Goal: Find specific page/section: Find specific page/section

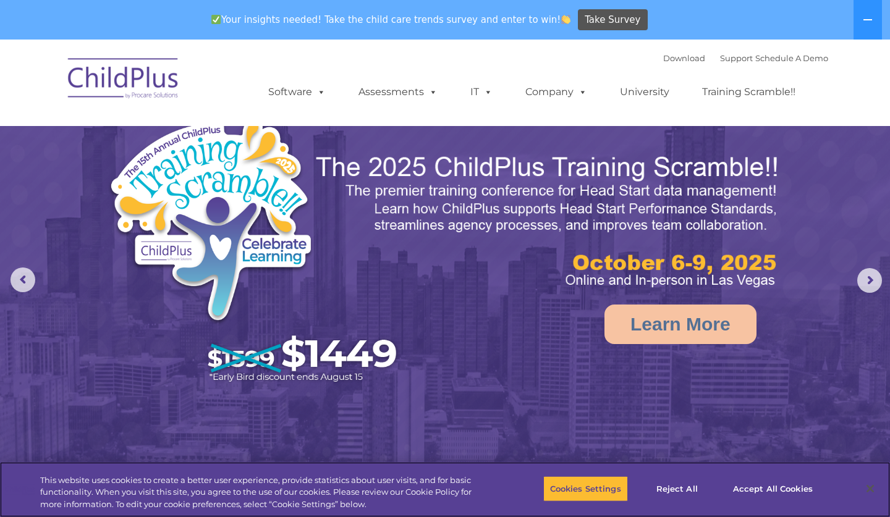
select select "MEDIUM"
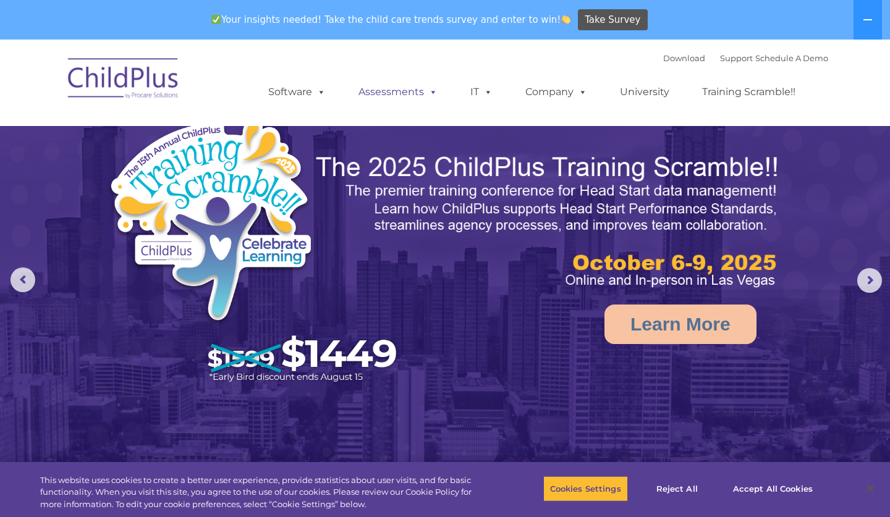
click at [362, 95] on link "Assessments" at bounding box center [398, 92] width 104 height 25
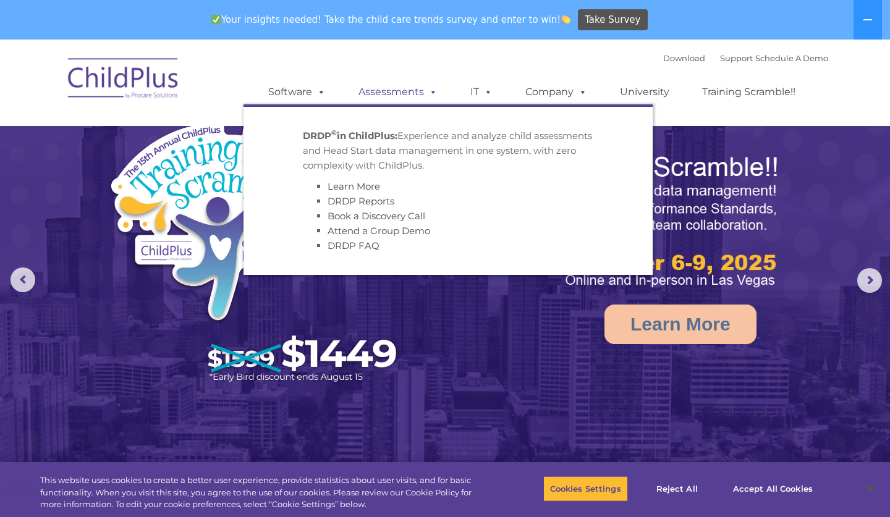
click at [362, 95] on link "Assessments" at bounding box center [398, 92] width 104 height 25
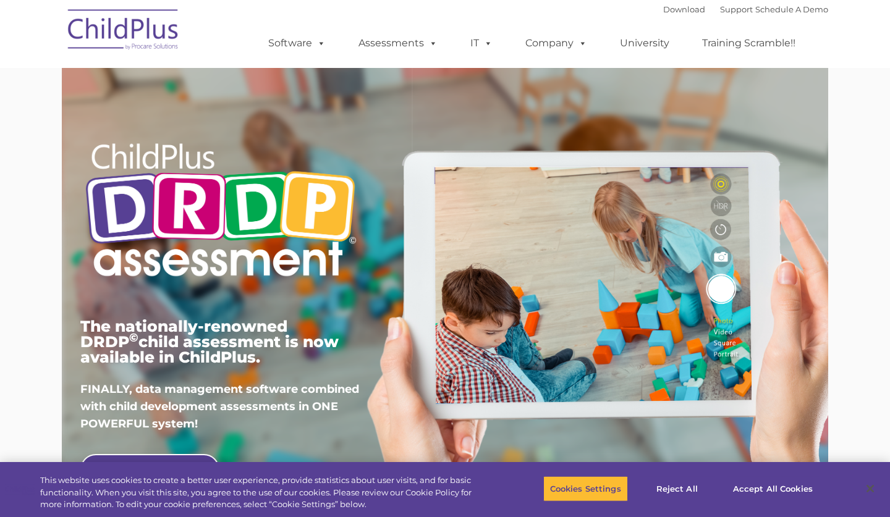
type input ""
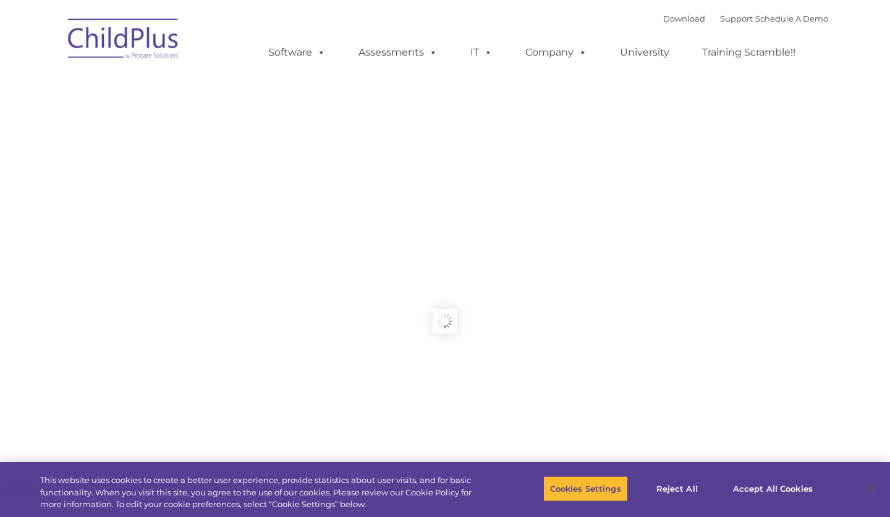
type input ""
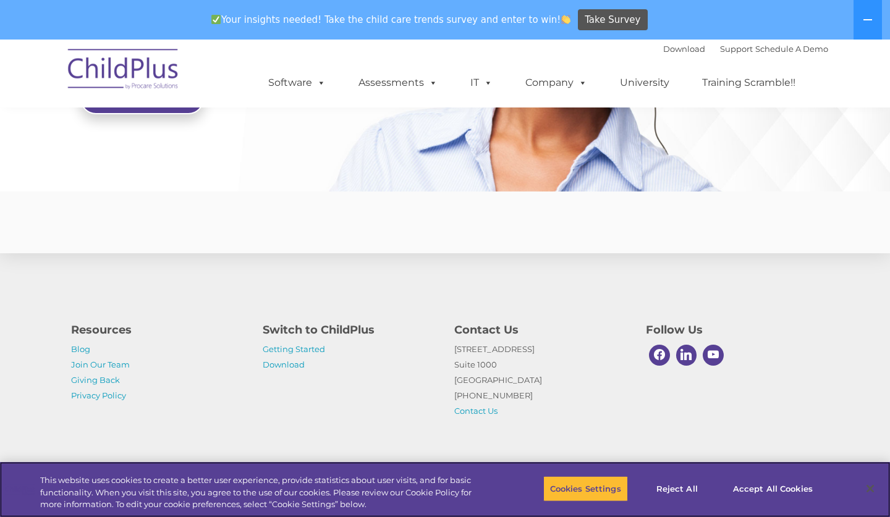
scroll to position [3002, 0]
click at [771, 496] on button "Accept All Cookies" at bounding box center [772, 489] width 93 height 26
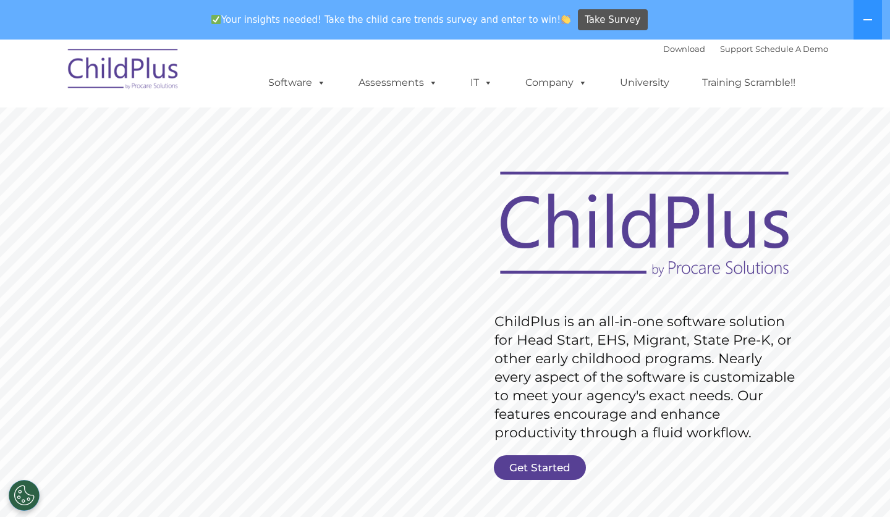
scroll to position [0, 0]
click at [556, 465] on link "Get Started" at bounding box center [540, 467] width 92 height 25
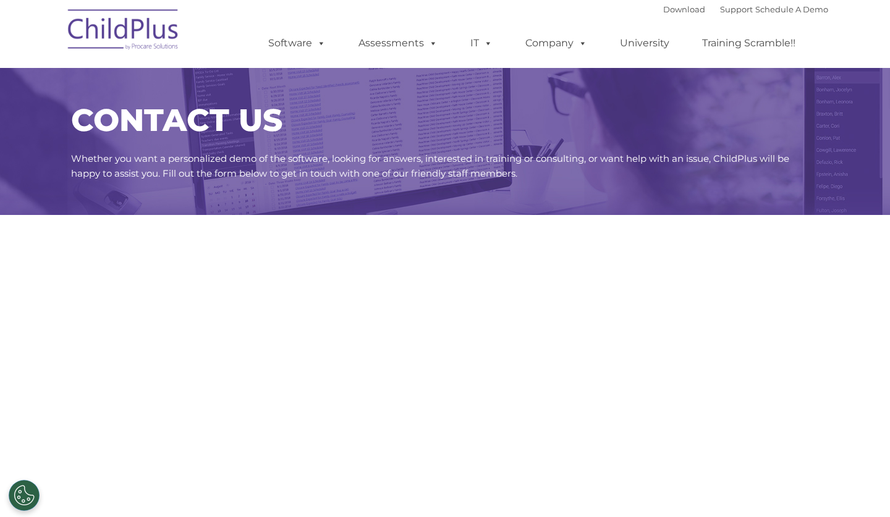
select select "MEDIUM"
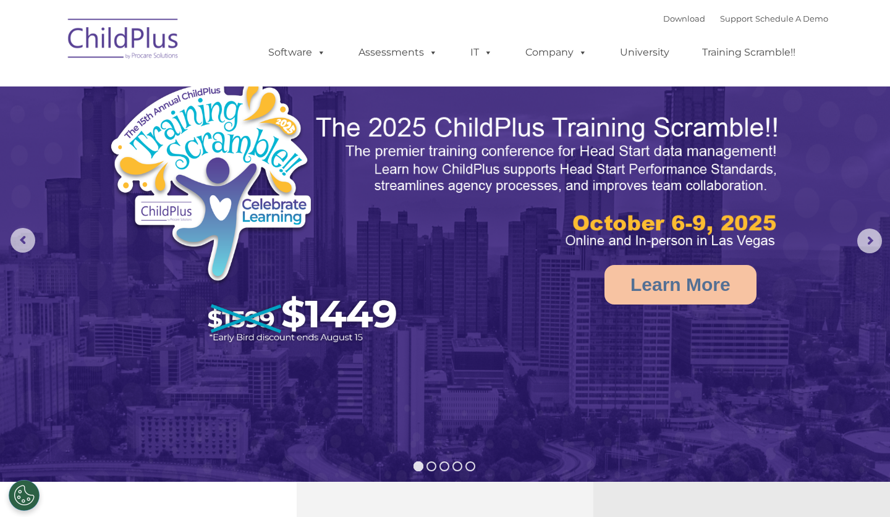
select select "MEDIUM"
